Goal: Transaction & Acquisition: Subscribe to service/newsletter

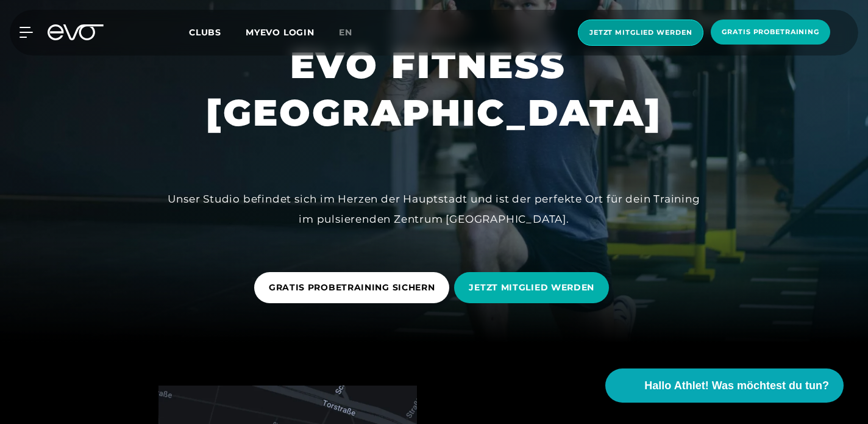
click at [661, 35] on span "Jetzt Mitglied werden" at bounding box center [640, 32] width 102 height 10
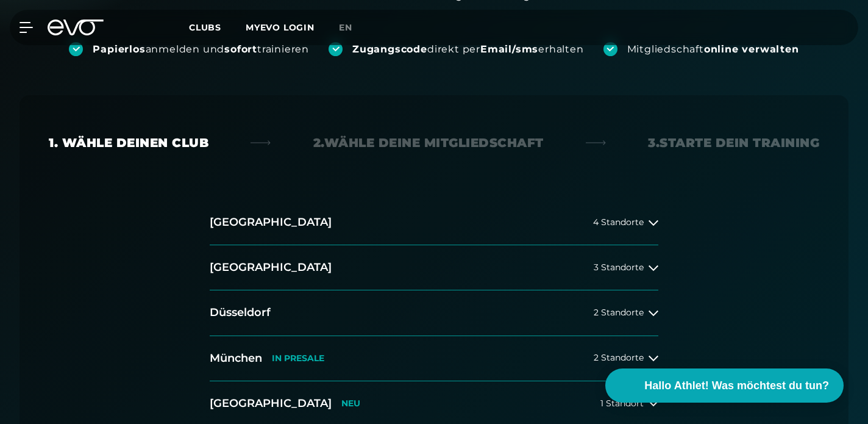
scroll to position [224, 0]
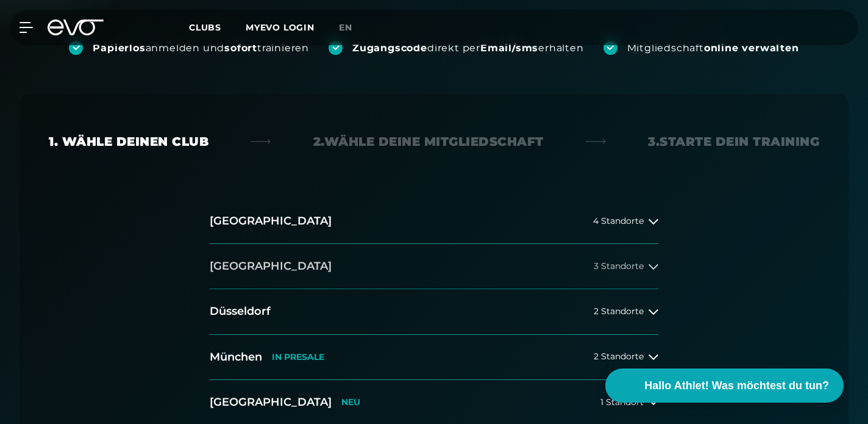
click at [578, 263] on button "[GEOGRAPHIC_DATA] 3 Standorte" at bounding box center [434, 266] width 449 height 45
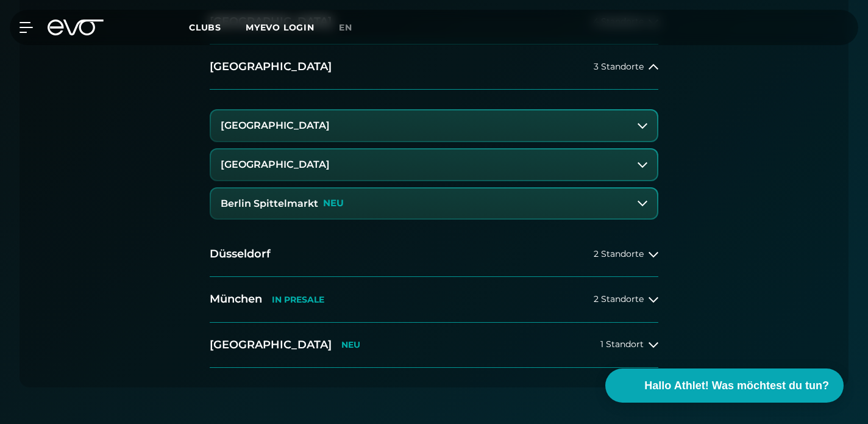
scroll to position [424, 0]
click at [524, 163] on button "[GEOGRAPHIC_DATA]" at bounding box center [434, 164] width 446 height 30
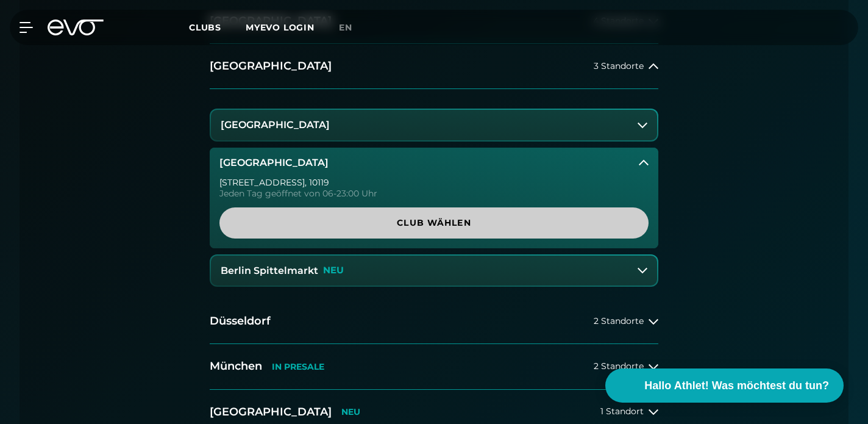
click at [483, 218] on span "Club wählen" at bounding box center [434, 222] width 400 height 13
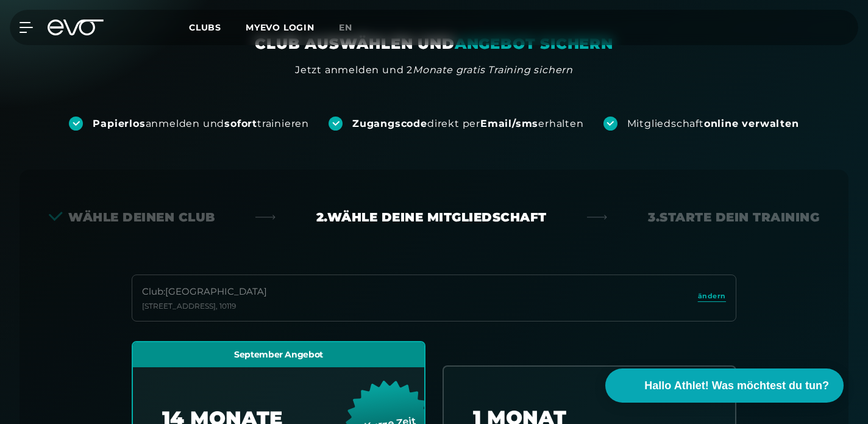
scroll to position [0, 0]
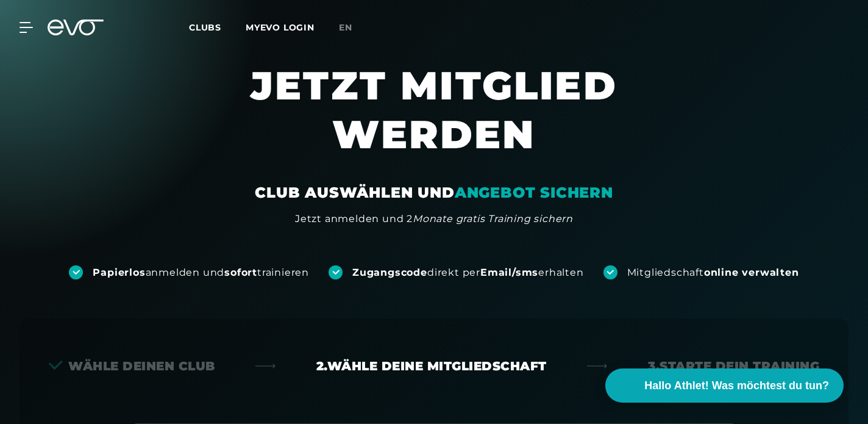
click at [209, 27] on span "Clubs" at bounding box center [205, 27] width 32 height 11
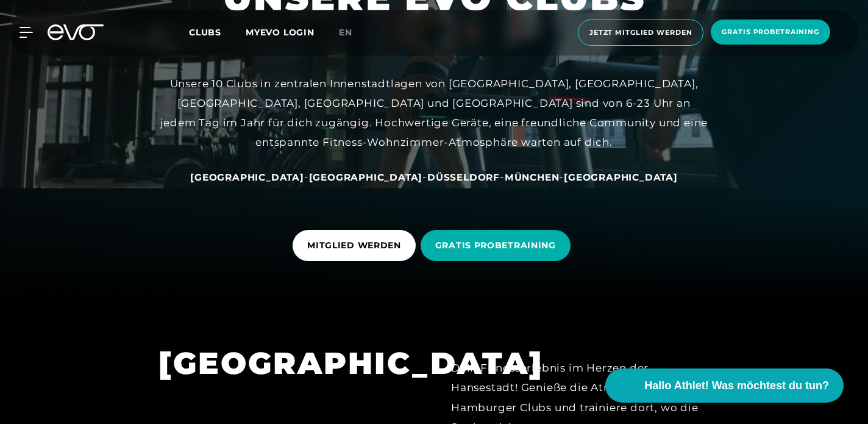
scroll to position [125, 0]
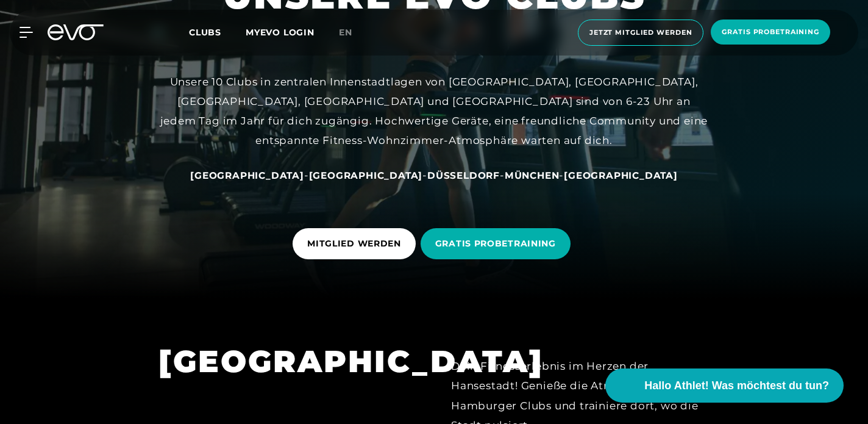
click at [353, 174] on span "[GEOGRAPHIC_DATA]" at bounding box center [366, 175] width 114 height 12
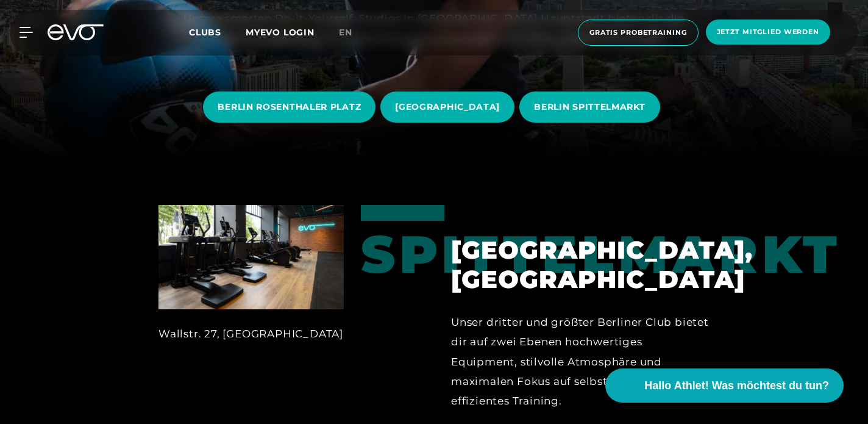
scroll to position [266, 0]
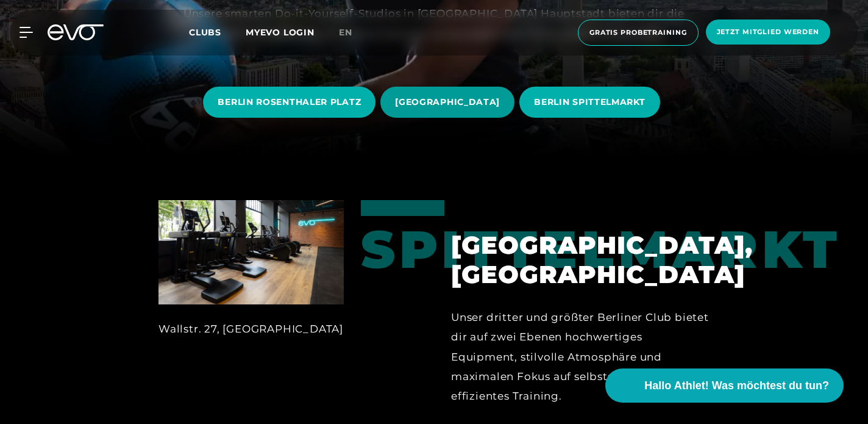
click at [445, 99] on span "[GEOGRAPHIC_DATA]" at bounding box center [447, 102] width 105 height 13
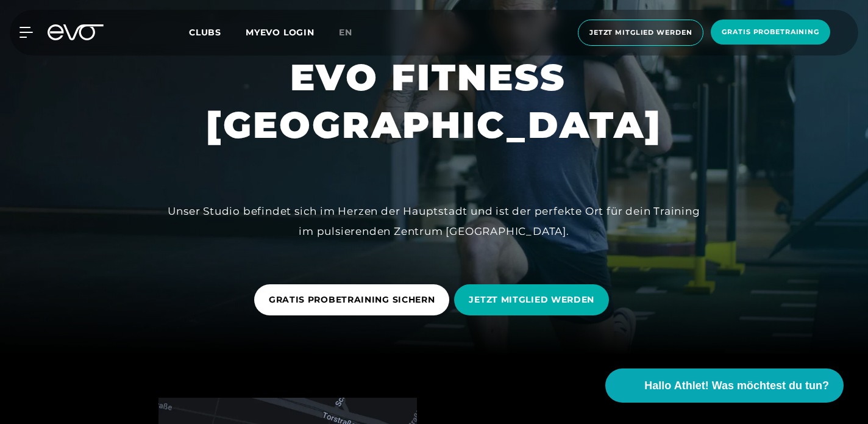
scroll to position [24, 0]
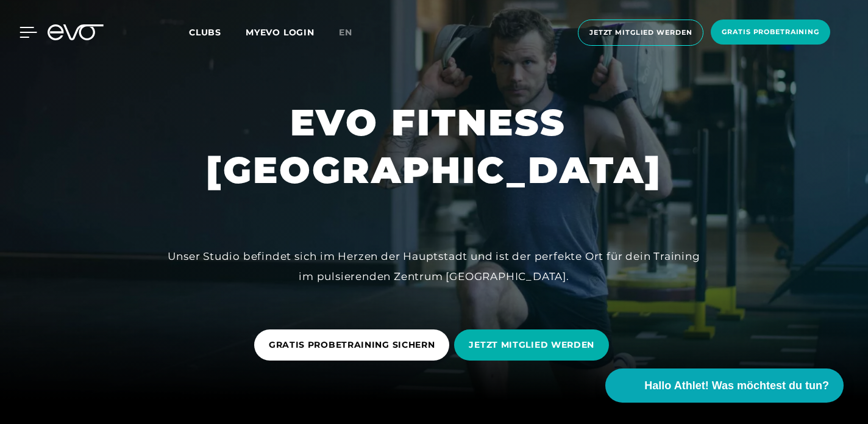
click at [32, 35] on icon at bounding box center [29, 32] width 18 height 11
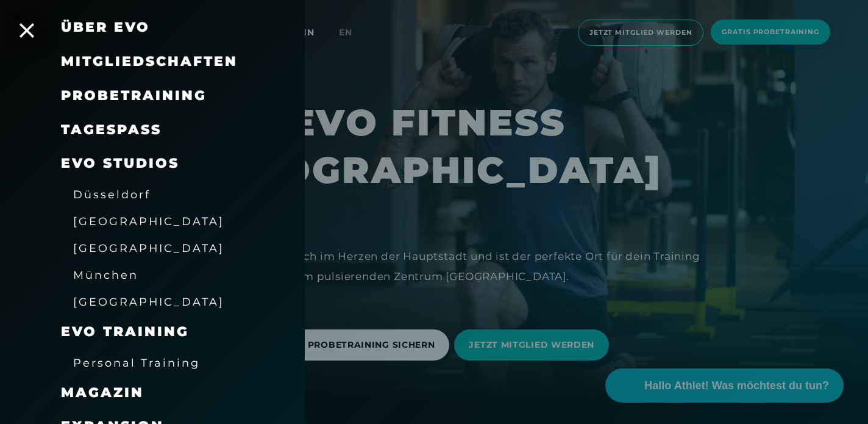
scroll to position [79, 0]
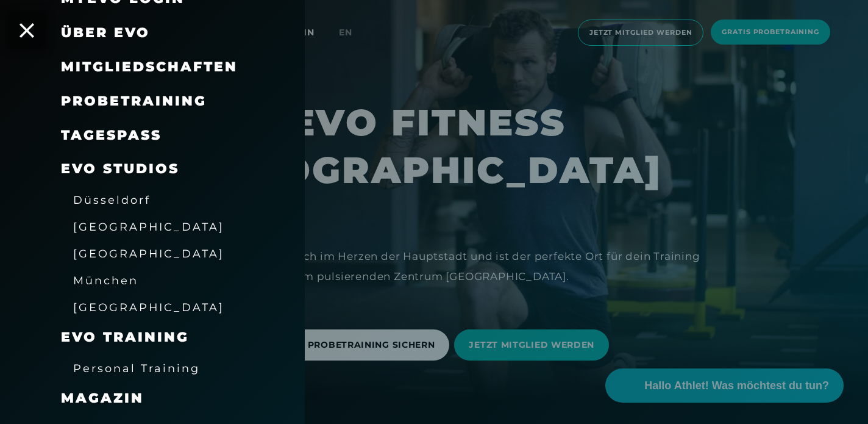
click at [160, 62] on span "Mitgliedschaften" at bounding box center [149, 67] width 177 height 16
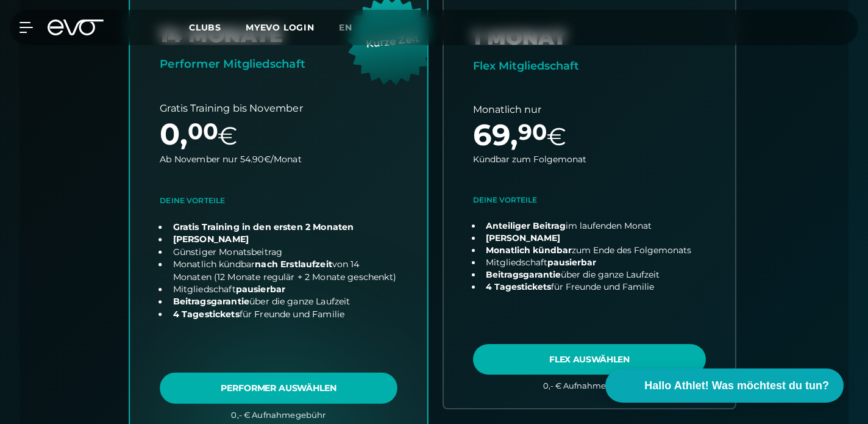
scroll to position [528, 0]
